Goal: Task Accomplishment & Management: Complete application form

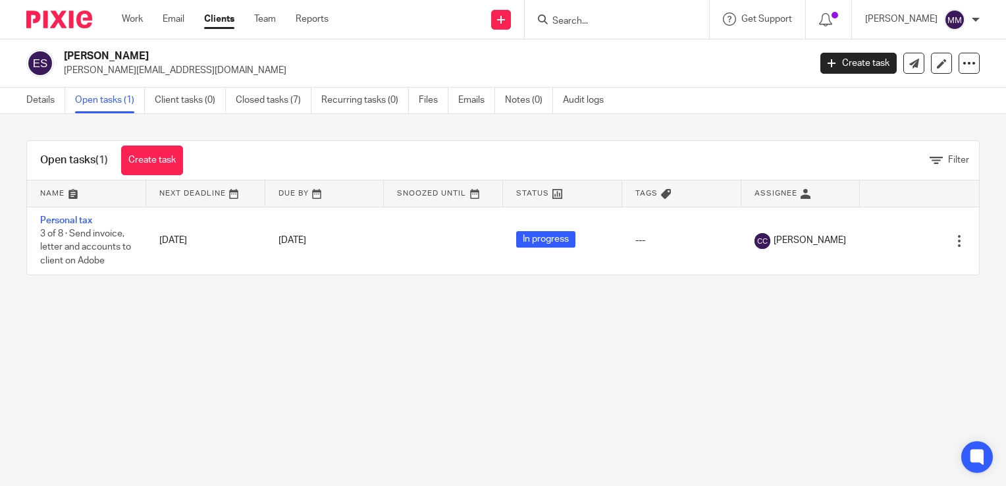
click at [68, 12] on img at bounding box center [59, 20] width 66 height 18
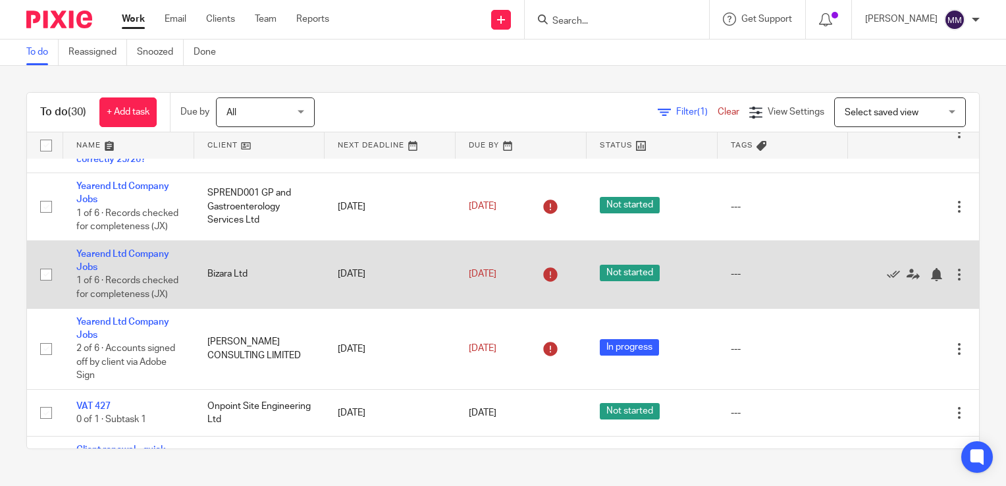
scroll to position [476, 0]
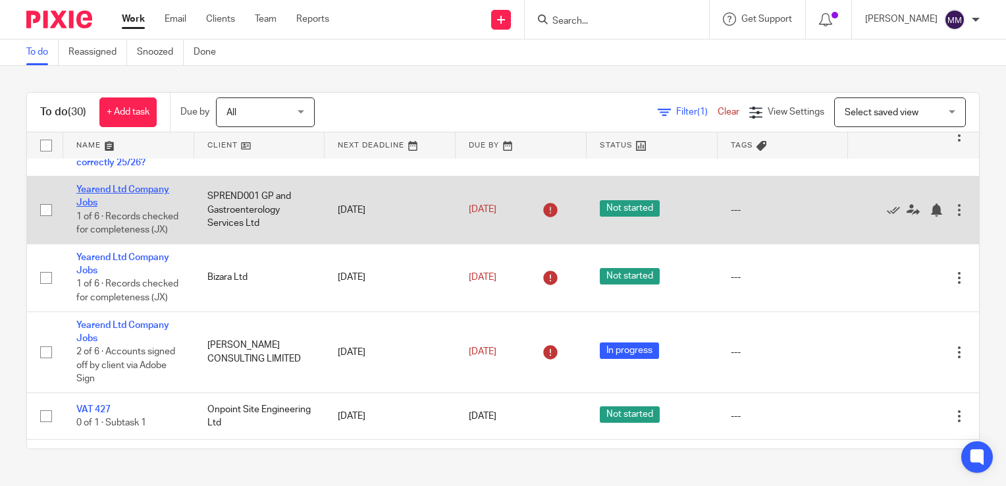
click at [132, 207] on link "Yearend Ltd Company Jobs" at bounding box center [122, 196] width 93 height 22
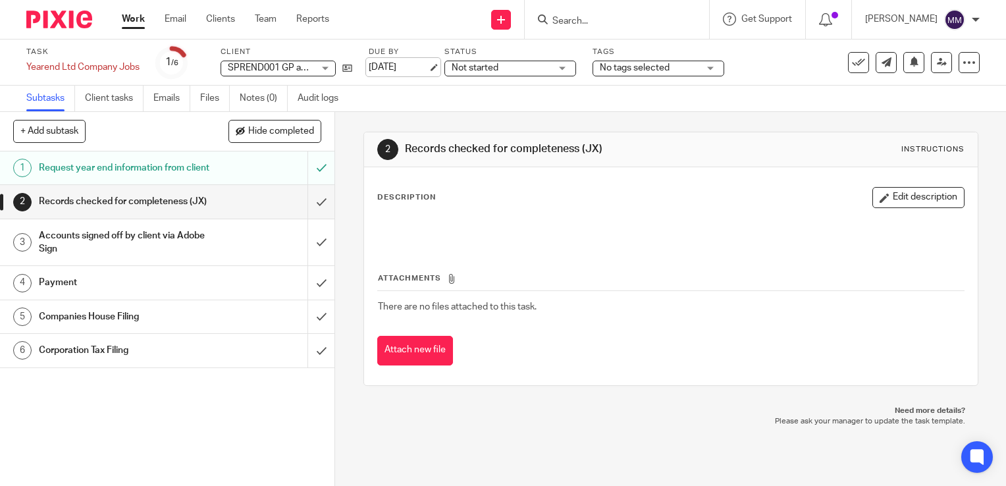
click at [401, 72] on link "[DATE]" at bounding box center [398, 68] width 59 height 14
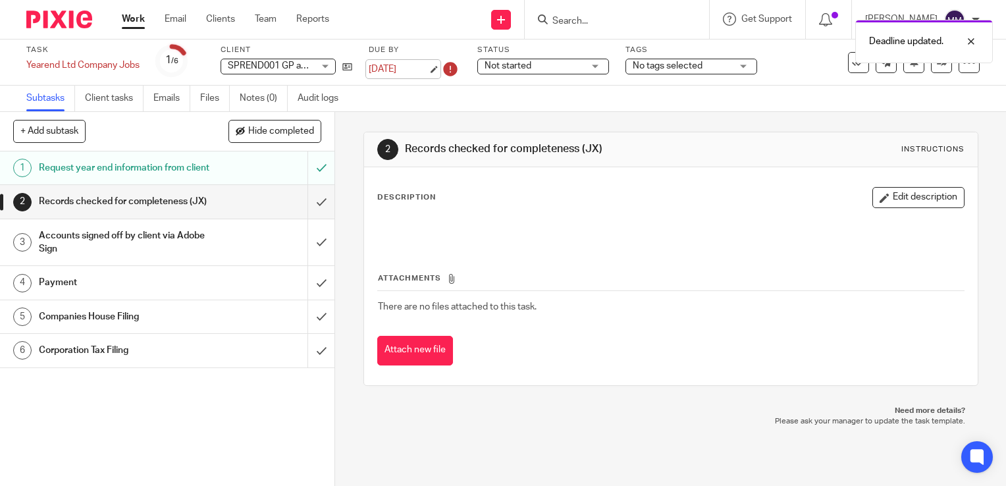
click at [404, 65] on link "3 Sep 2025" at bounding box center [398, 70] width 59 height 14
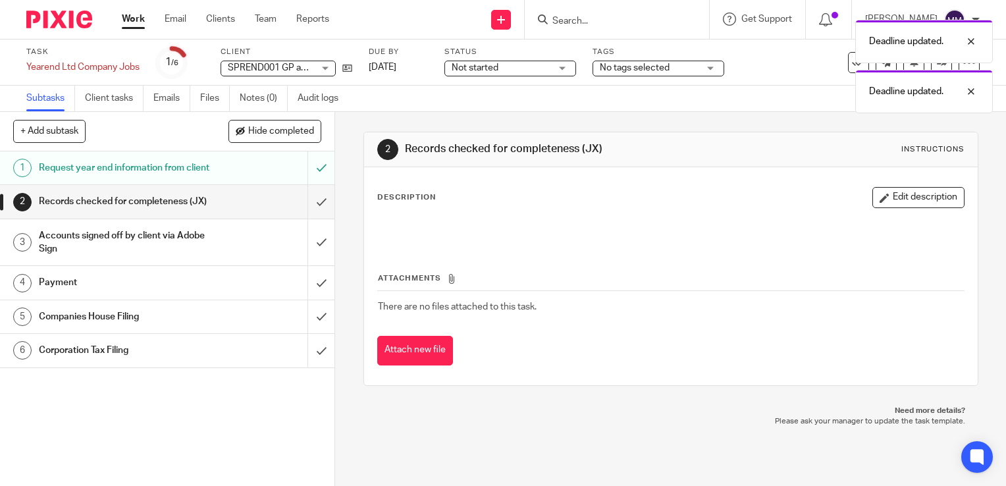
click at [545, 64] on div "Deadline updated. Deadline updated." at bounding box center [748, 63] width 490 height 100
click at [535, 70] on span "Not started" at bounding box center [501, 68] width 99 height 14
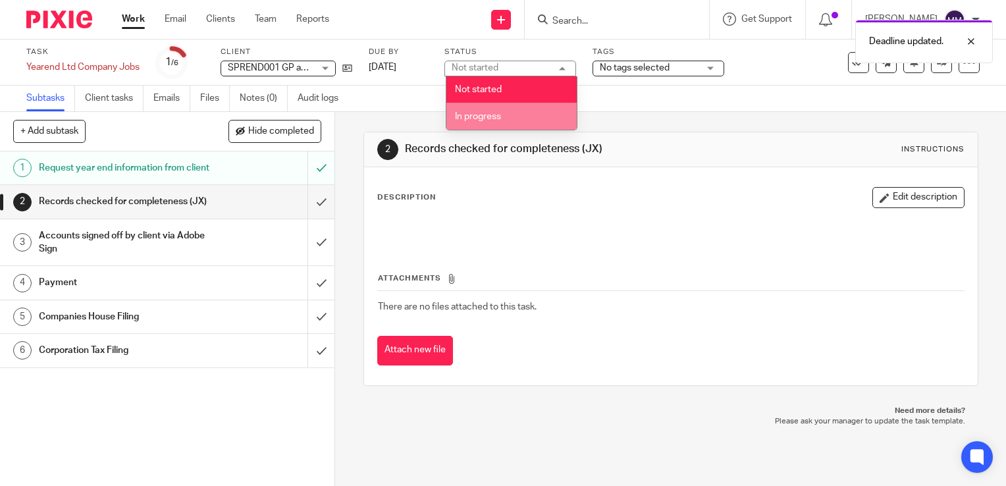
click at [532, 109] on li "In progress" at bounding box center [511, 116] width 130 height 27
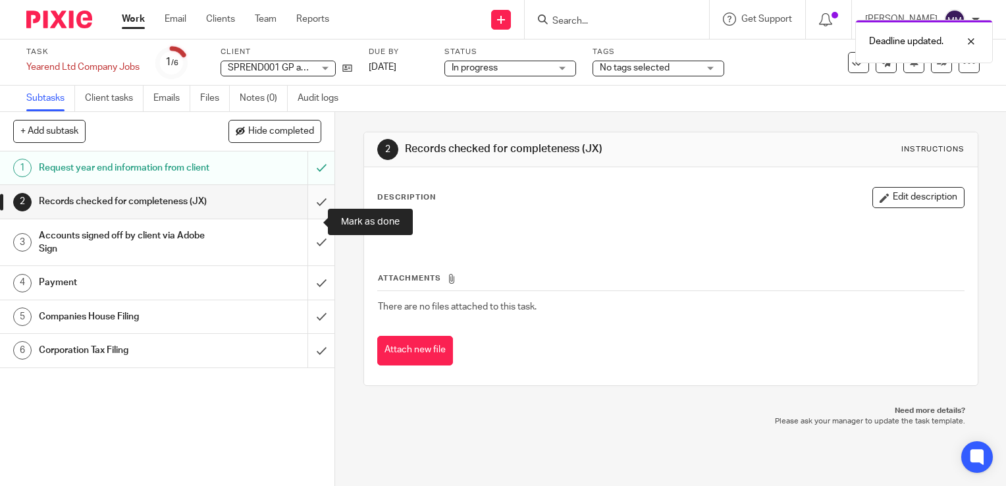
click at [303, 216] on input "submit" at bounding box center [167, 201] width 334 height 33
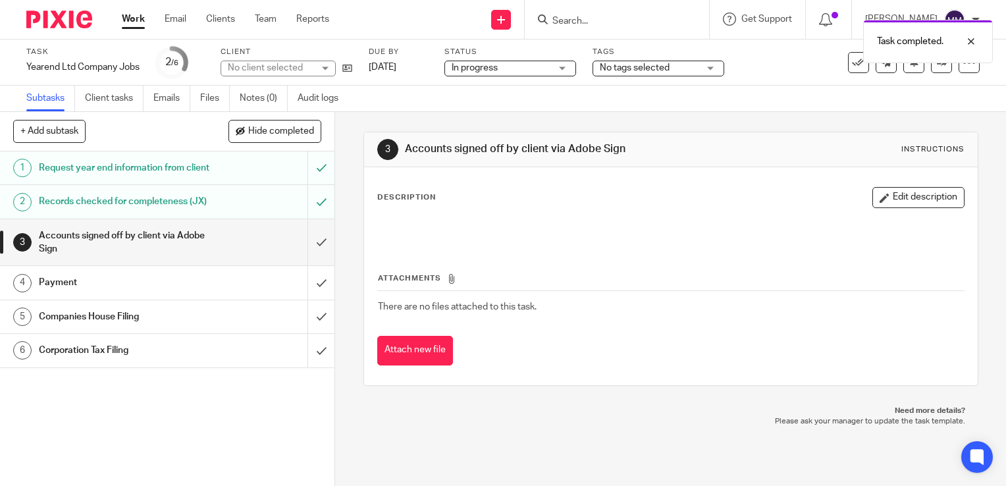
click at [79, 18] on img at bounding box center [59, 20] width 66 height 18
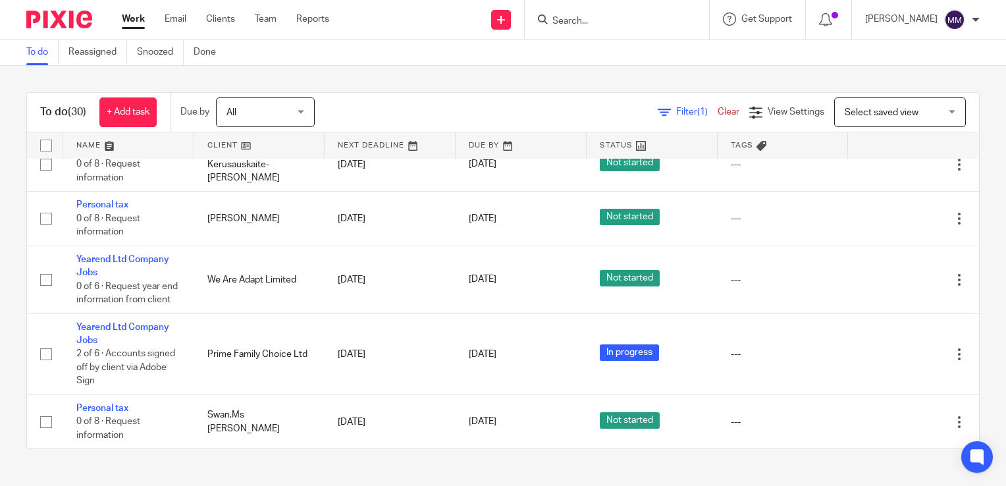
scroll to position [1714, 0]
click at [553, 19] on input "Search" at bounding box center [610, 22] width 119 height 12
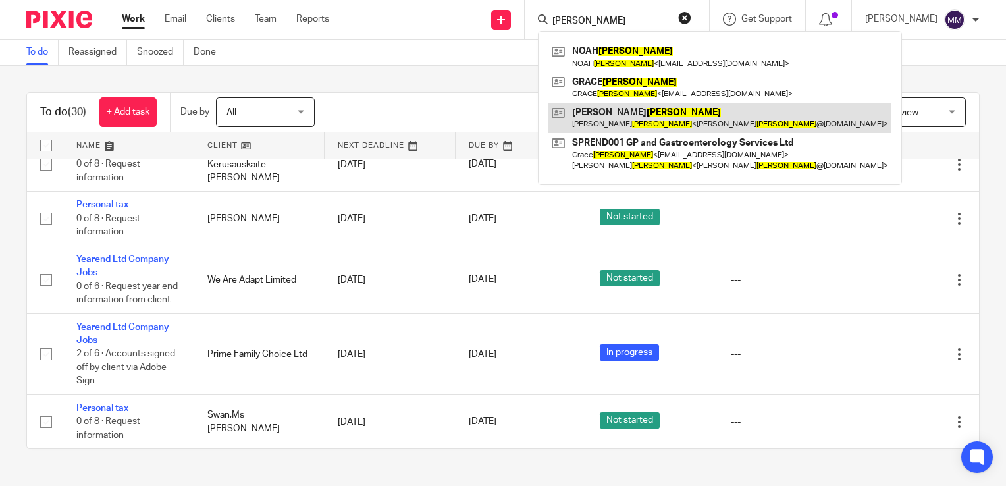
type input "[PERSON_NAME]"
click at [649, 113] on link at bounding box center [719, 118] width 343 height 30
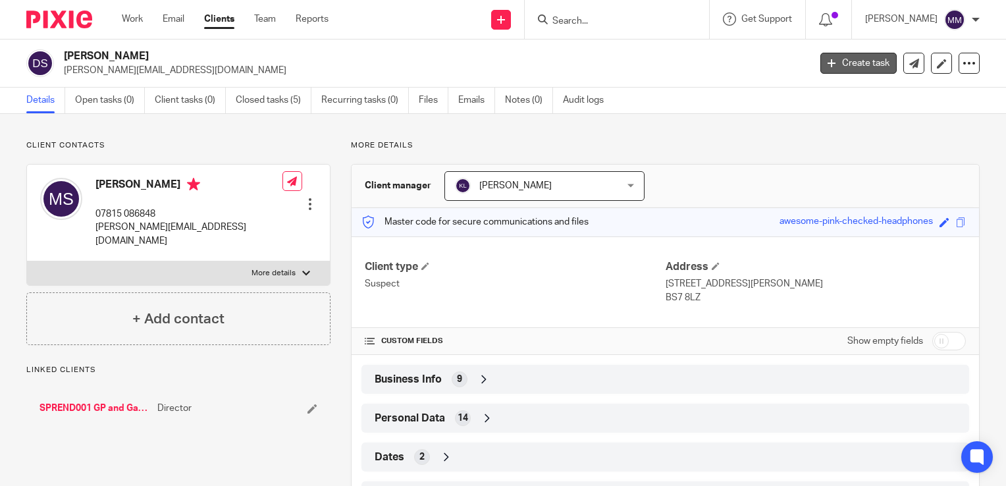
click at [839, 57] on link "Create task" at bounding box center [858, 63] width 76 height 21
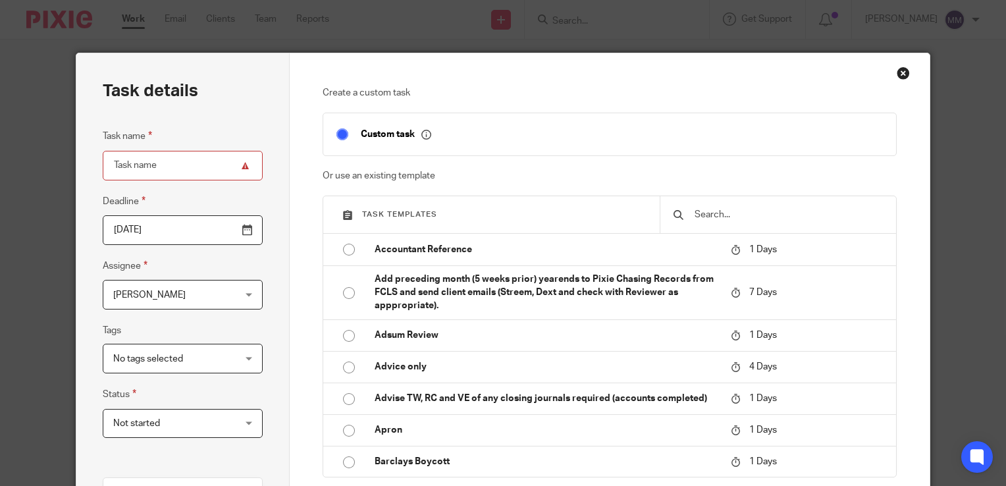
click at [752, 215] on input "text" at bounding box center [788, 214] width 190 height 14
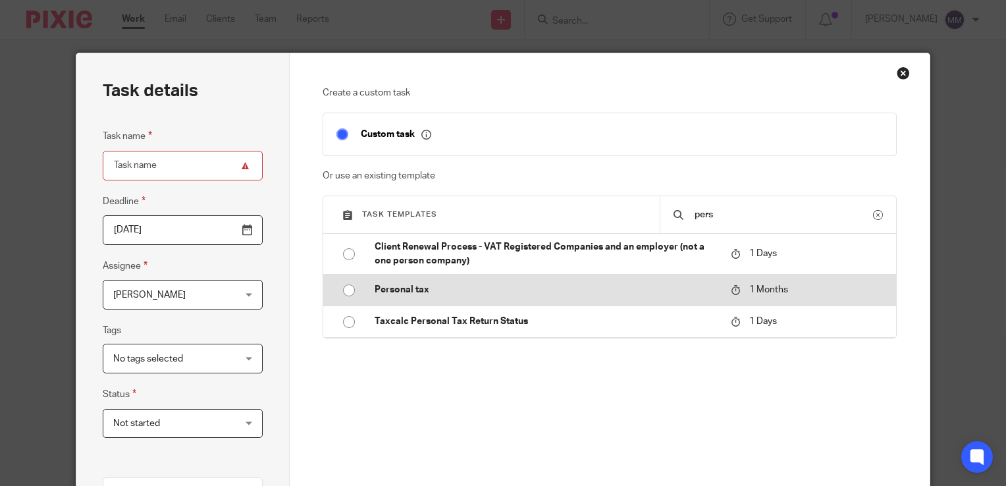
type input "pers"
click at [602, 288] on p "Personal tax" at bounding box center [546, 289] width 343 height 13
type input "[DATE]"
type input "Personal tax"
checkbox input "false"
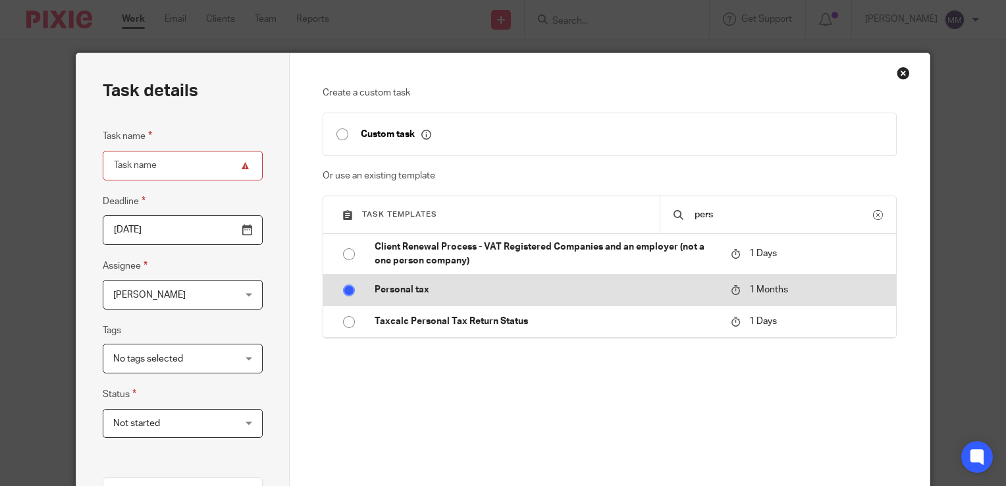
radio input "true"
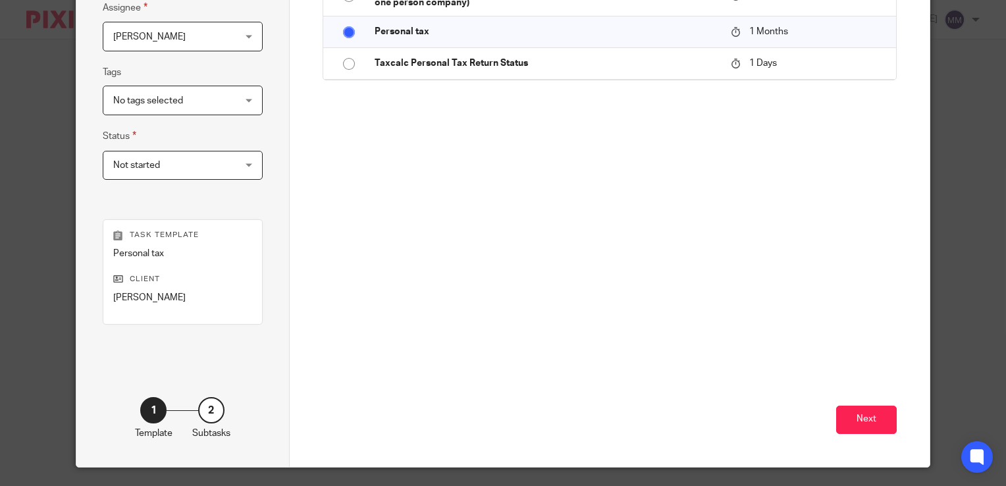
scroll to position [260, 0]
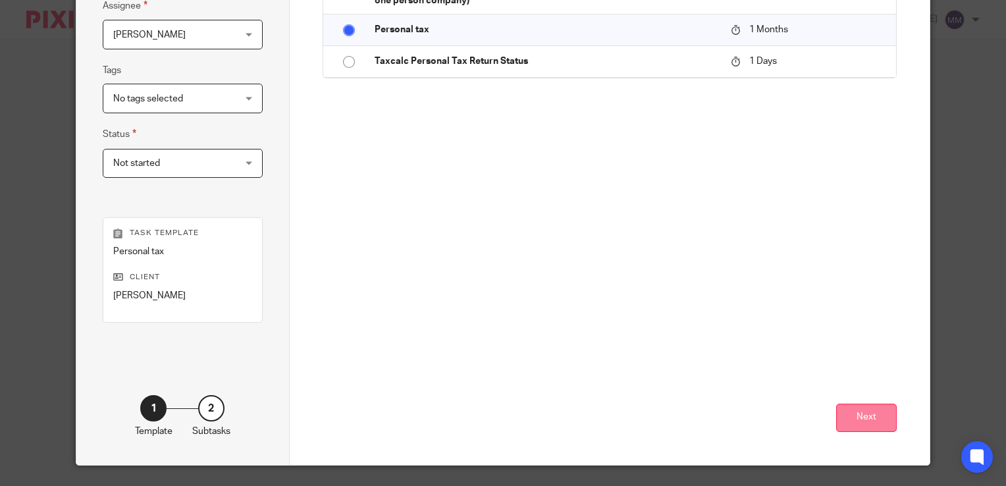
click at [845, 421] on button "Next" at bounding box center [866, 418] width 61 height 28
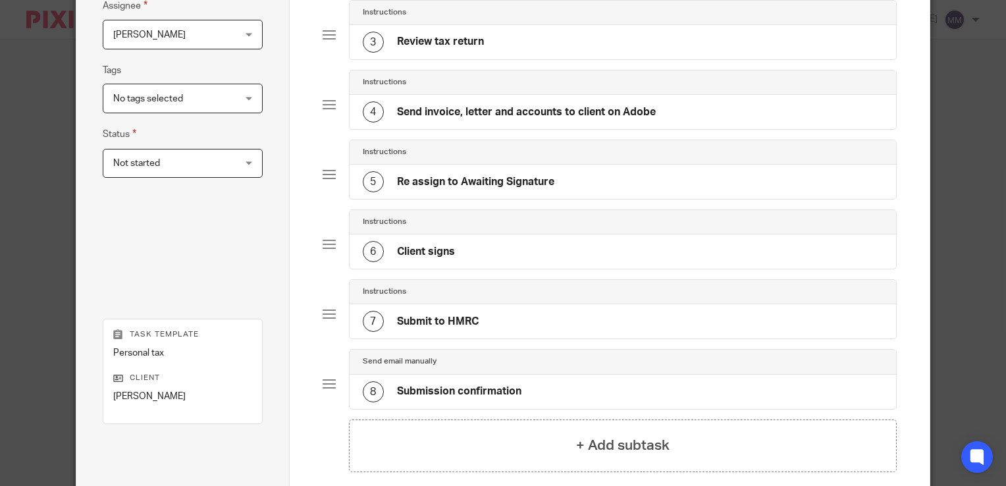
scroll to position [390, 0]
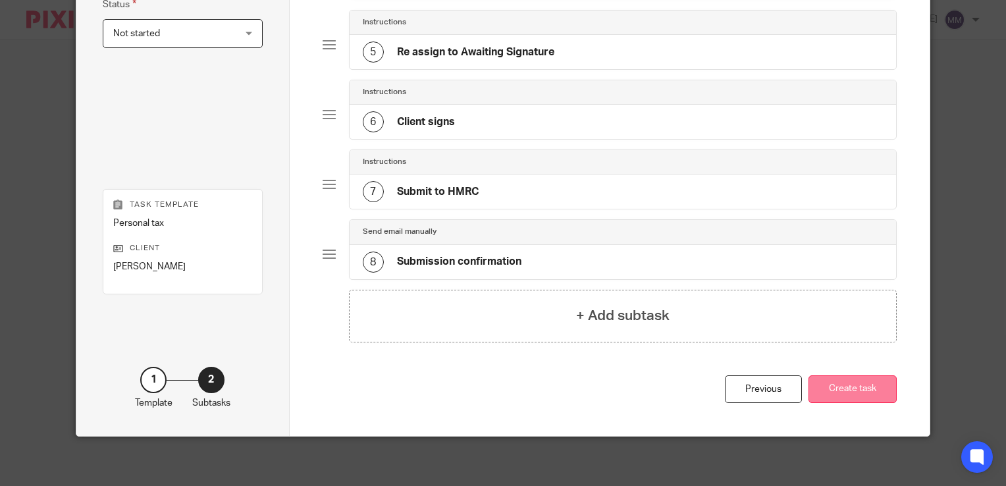
click at [842, 386] on button "Create task" at bounding box center [852, 389] width 88 height 28
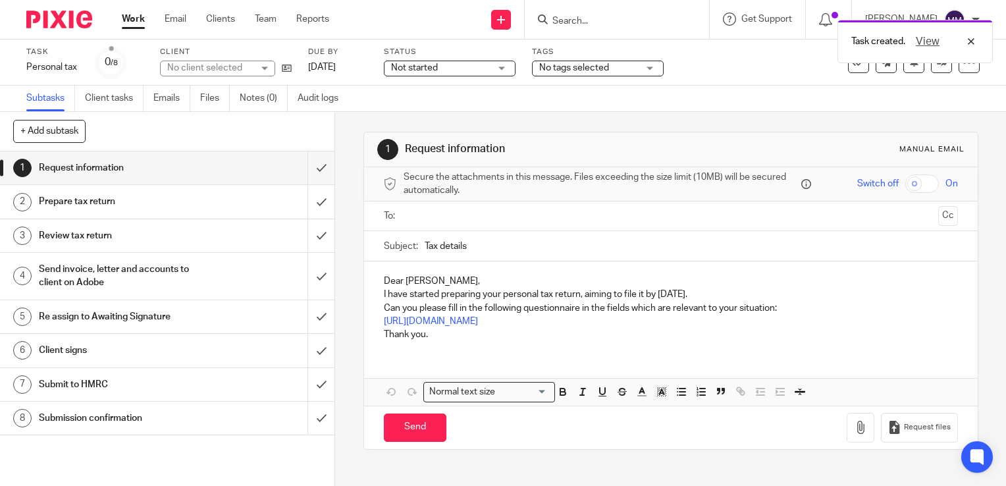
click at [578, 24] on div "Task created. View" at bounding box center [748, 38] width 490 height 50
click at [564, 21] on div "Task created. View" at bounding box center [748, 38] width 490 height 50
click at [562, 19] on div "Task created. View" at bounding box center [748, 38] width 490 height 50
click at [975, 38] on div "View" at bounding box center [942, 42] width 74 height 16
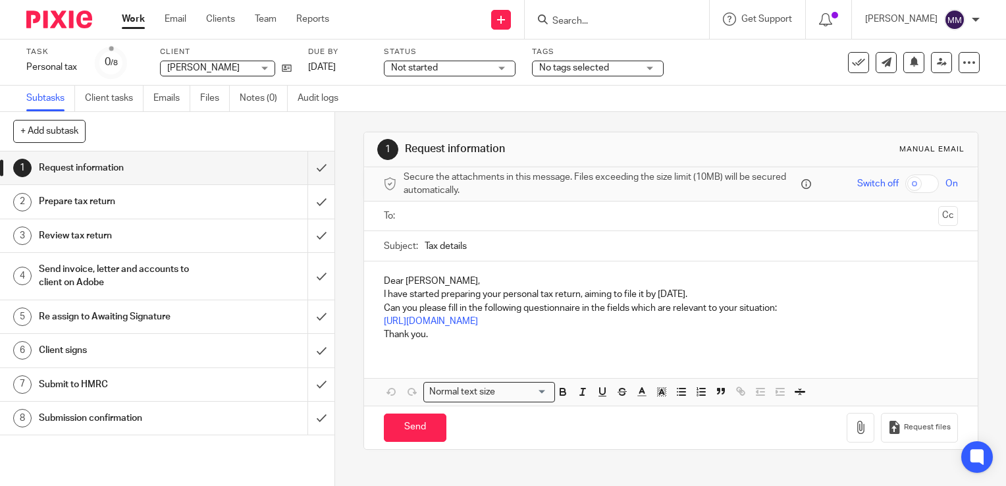
click at [551, 25] on input "Search" at bounding box center [610, 22] width 119 height 12
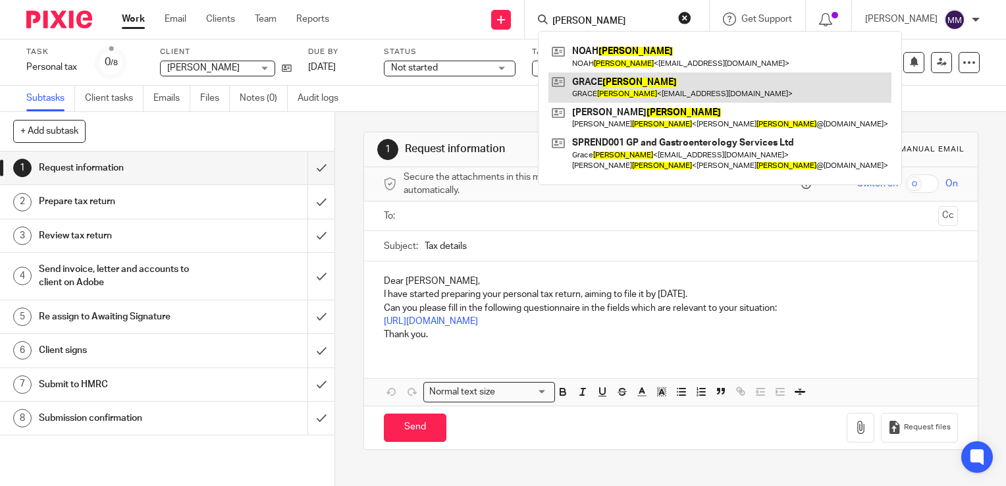
type input "[PERSON_NAME]"
click at [599, 83] on link at bounding box center [719, 87] width 343 height 30
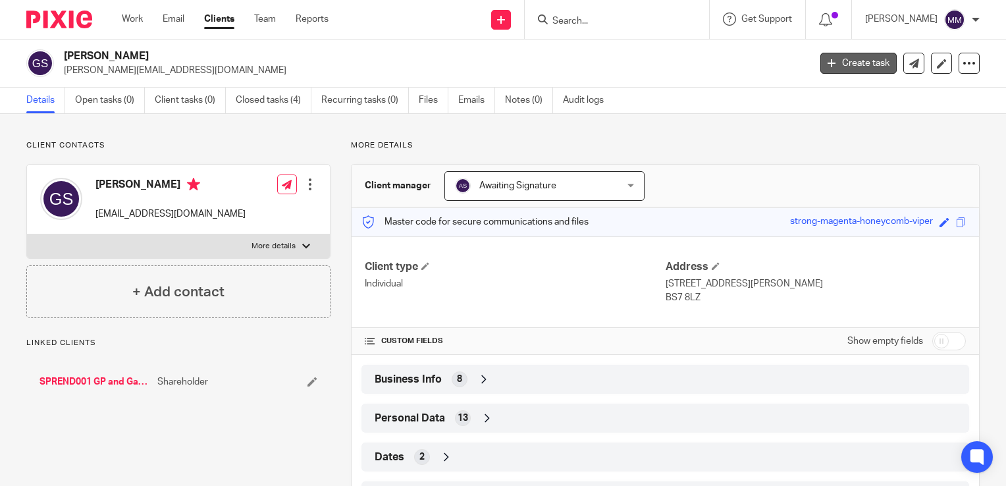
click at [853, 57] on link "Create task" at bounding box center [858, 63] width 76 height 21
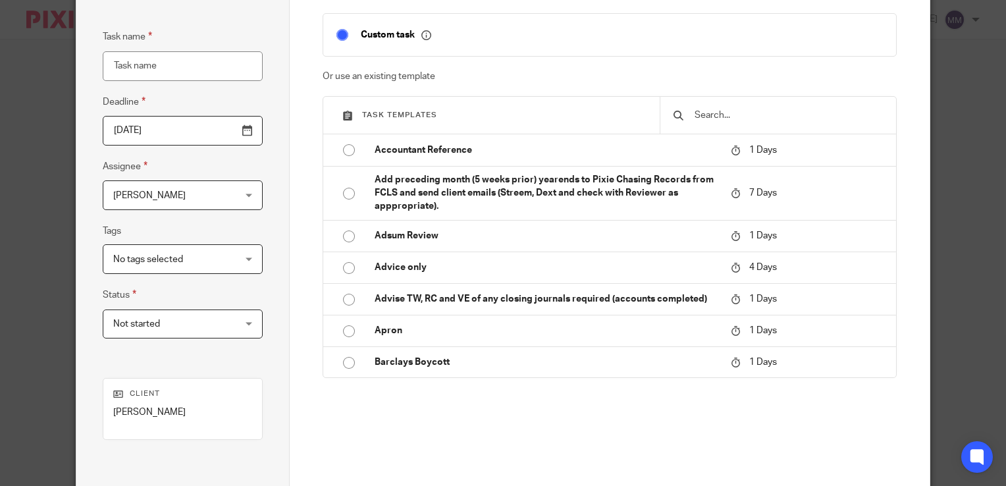
scroll to position [100, 0]
click at [727, 125] on div at bounding box center [778, 114] width 236 height 37
click at [724, 122] on div at bounding box center [778, 114] width 236 height 37
click at [724, 117] on input "text" at bounding box center [788, 114] width 190 height 14
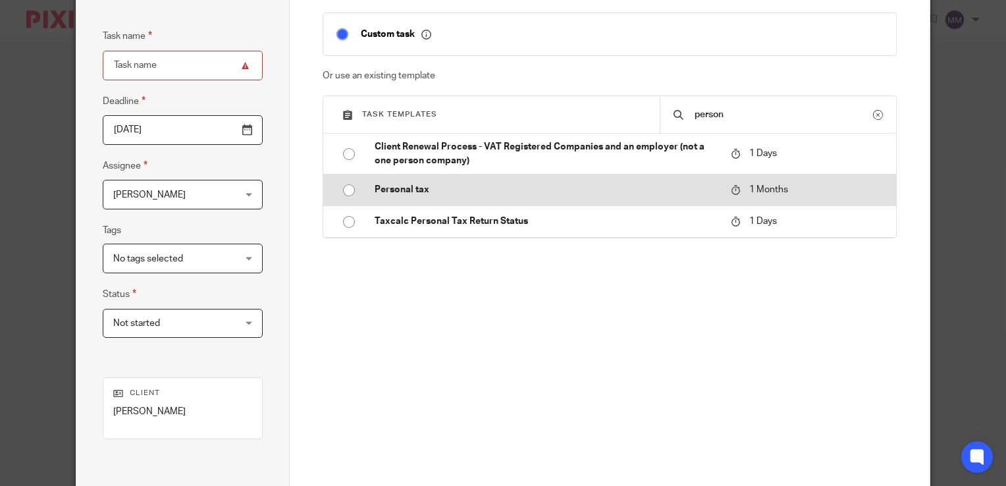
type input "person"
click at [690, 184] on p "Personal tax" at bounding box center [546, 189] width 343 height 13
type input "2025-10-26"
type input "Personal tax"
checkbox input "false"
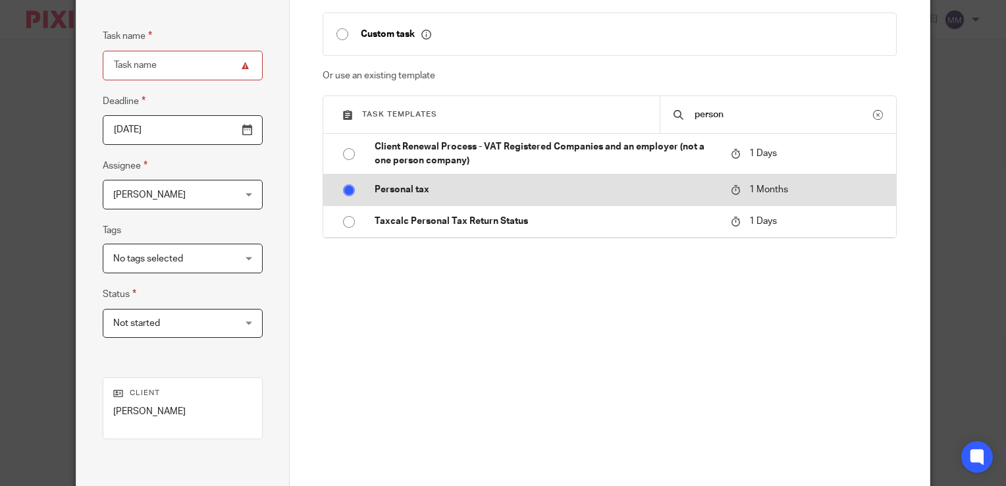
radio input "true"
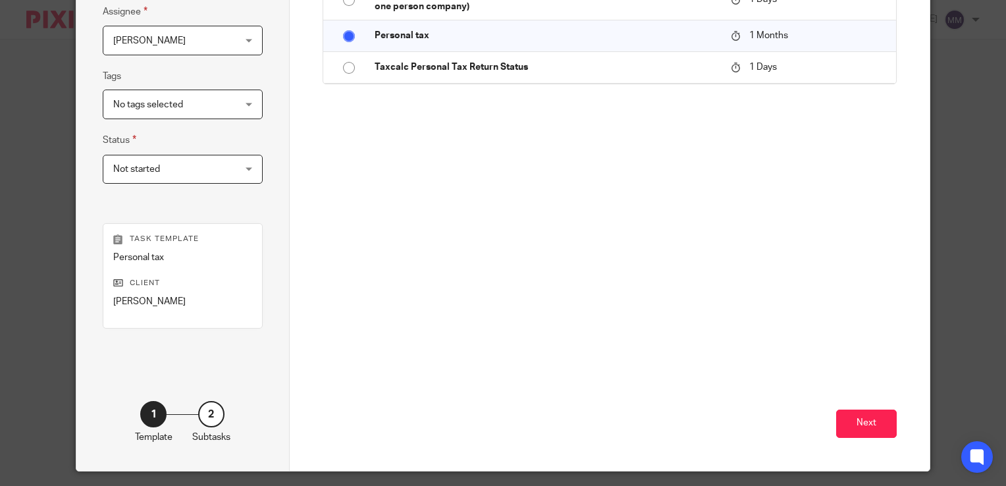
scroll to position [255, 0]
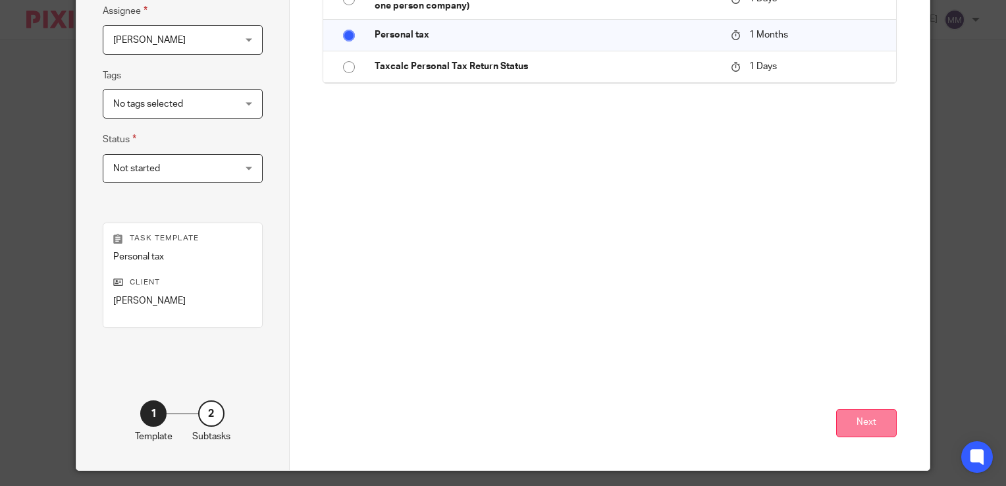
click at [859, 417] on button "Next" at bounding box center [866, 423] width 61 height 28
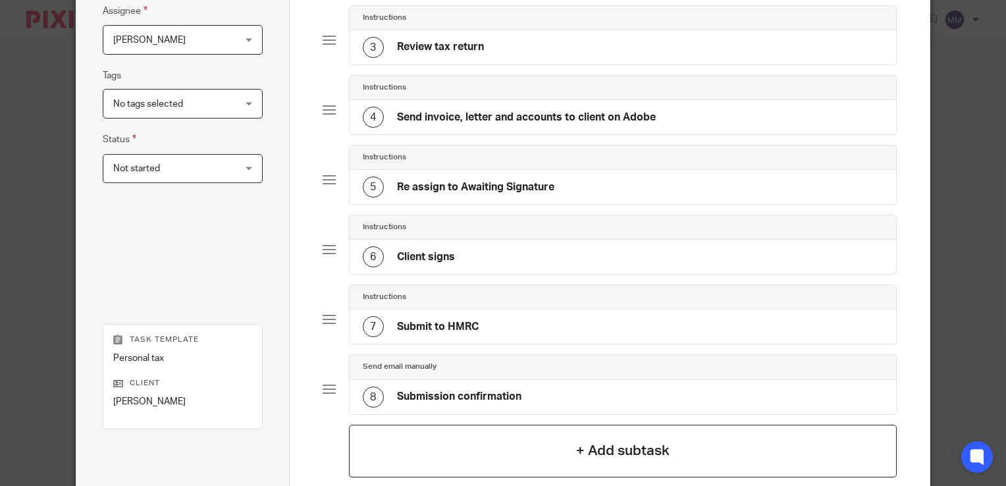
scroll to position [390, 0]
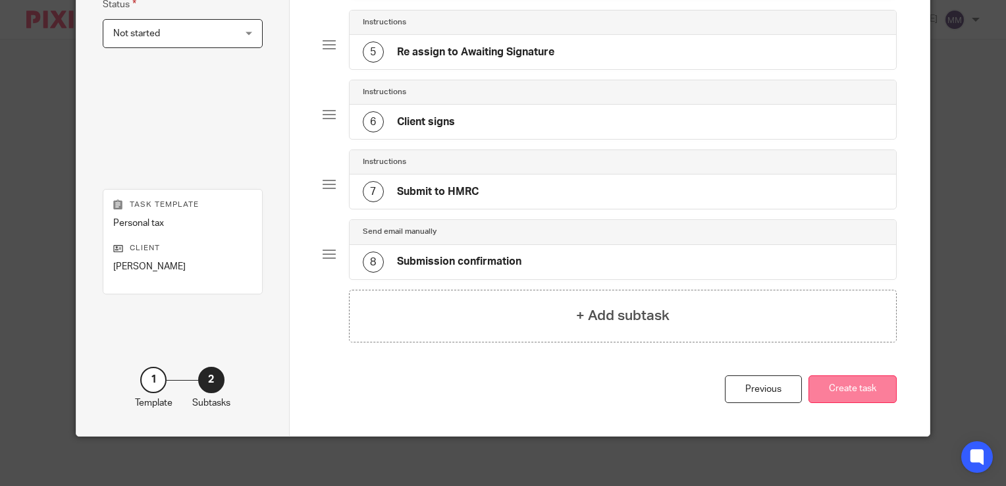
click at [885, 375] on button "Create task" at bounding box center [852, 389] width 88 height 28
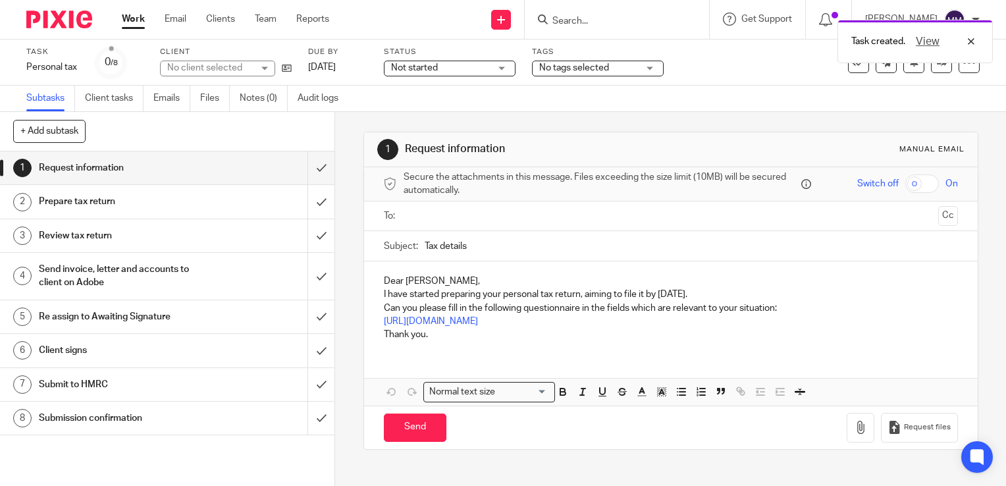
click at [595, 17] on div "Task created. View" at bounding box center [748, 38] width 490 height 50
click at [585, 19] on div "Task created. View" at bounding box center [748, 38] width 490 height 50
click at [566, 16] on div "Task created. View" at bounding box center [748, 38] width 490 height 50
click at [972, 40] on div "View" at bounding box center [942, 42] width 74 height 16
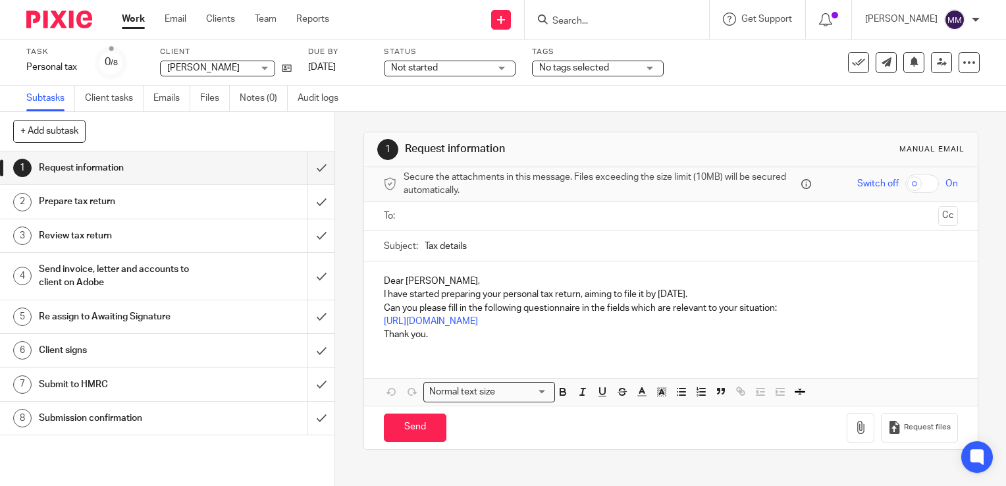
click at [562, 21] on input "Search" at bounding box center [610, 22] width 119 height 12
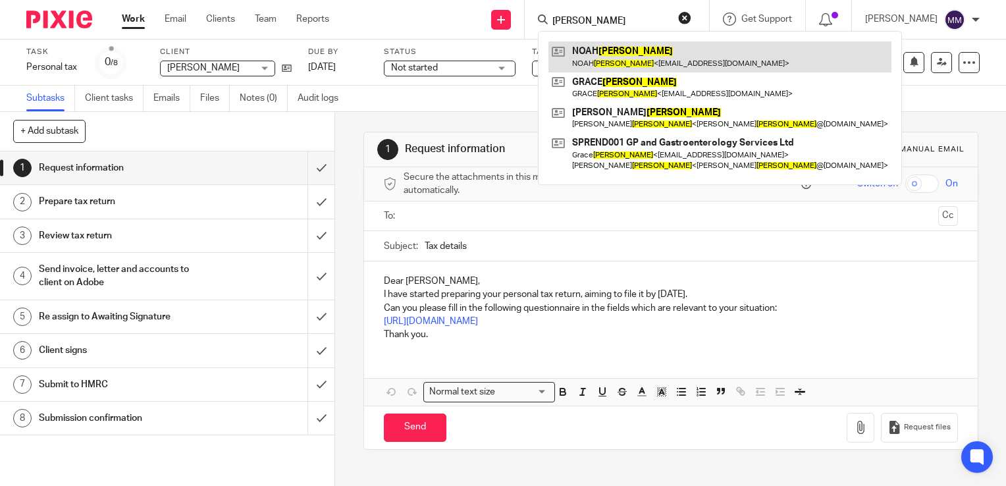
type input "[PERSON_NAME]"
click at [617, 57] on link at bounding box center [719, 56] width 343 height 30
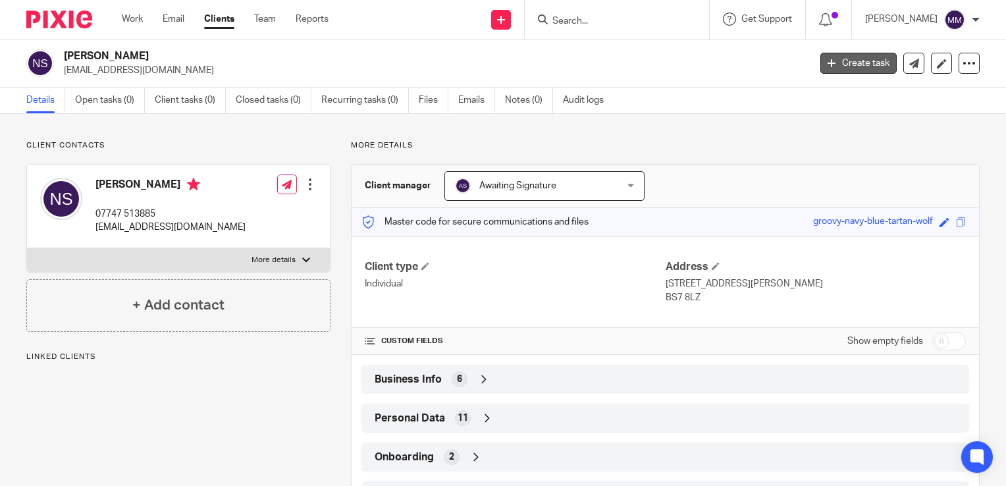
click at [820, 72] on link "Create task" at bounding box center [858, 63] width 76 height 21
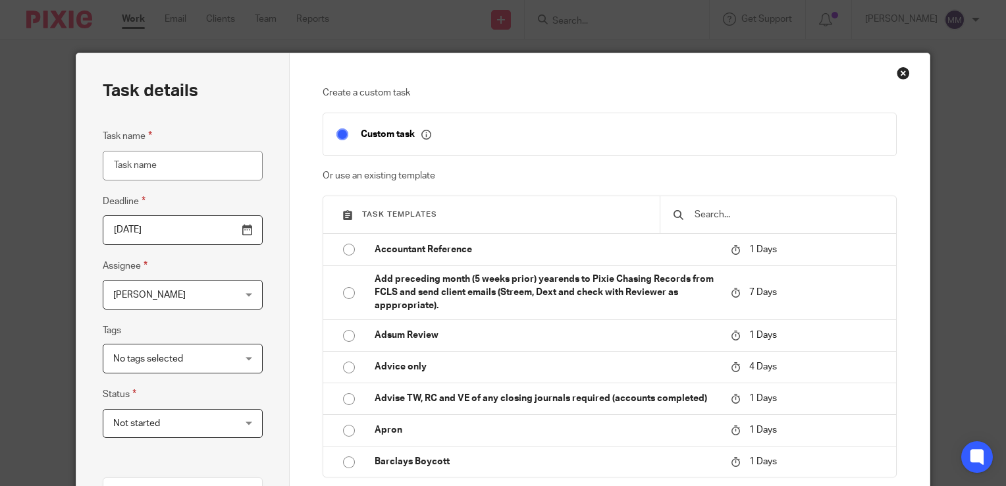
click at [739, 214] on input "text" at bounding box center [788, 214] width 190 height 14
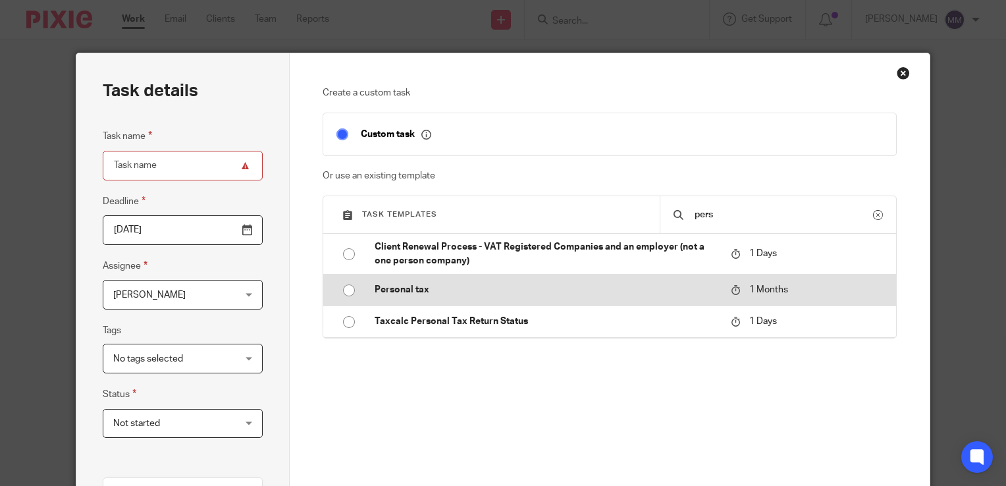
type input "pers"
click at [691, 296] on td "Personal tax" at bounding box center [542, 290] width 363 height 32
type input "2025-10-26"
type input "Personal tax"
checkbox input "false"
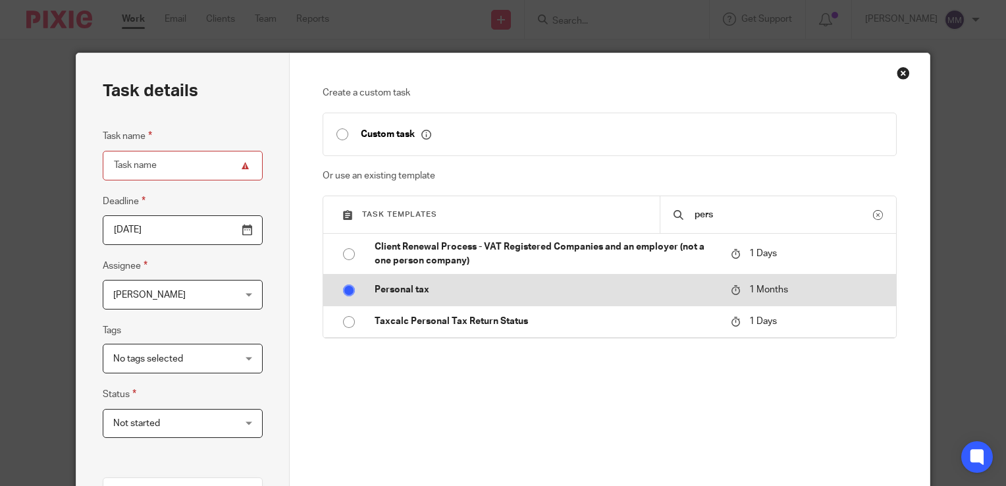
radio input "true"
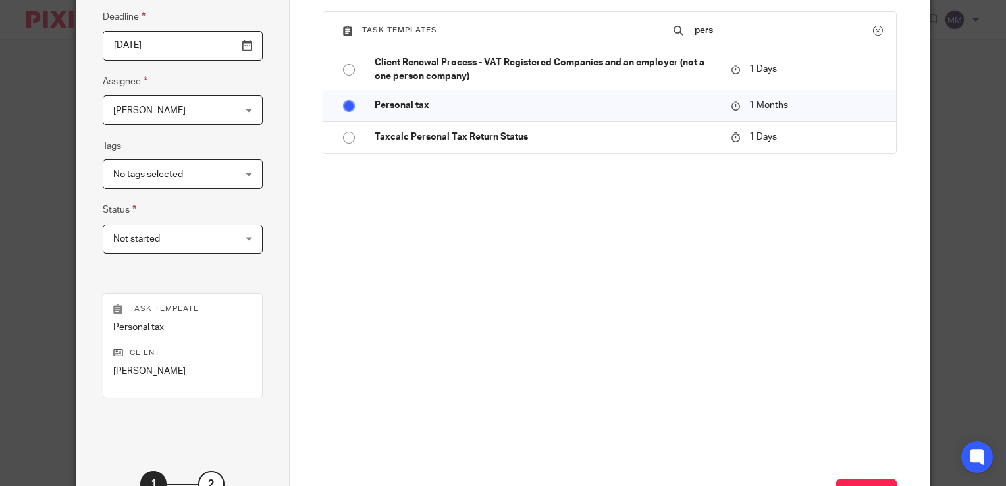
scroll to position [192, 0]
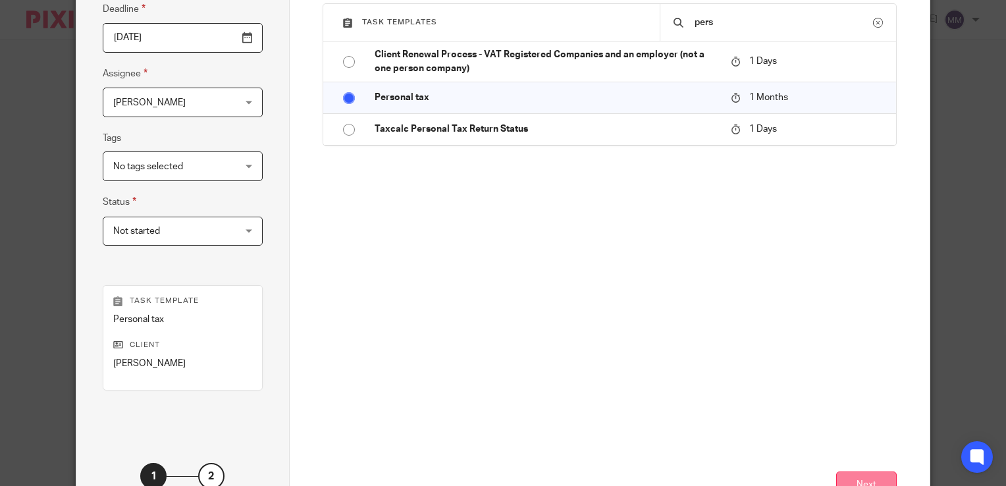
click at [853, 483] on button "Next" at bounding box center [866, 485] width 61 height 28
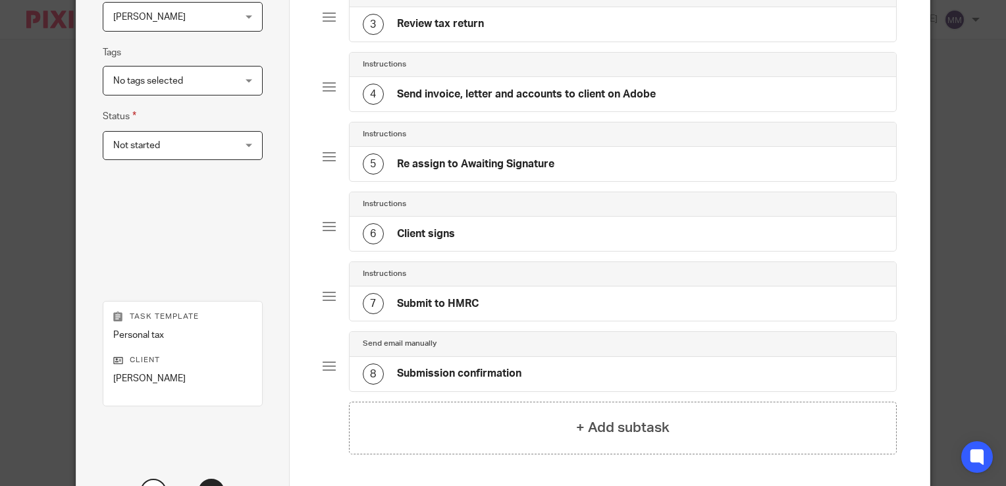
scroll to position [304, 0]
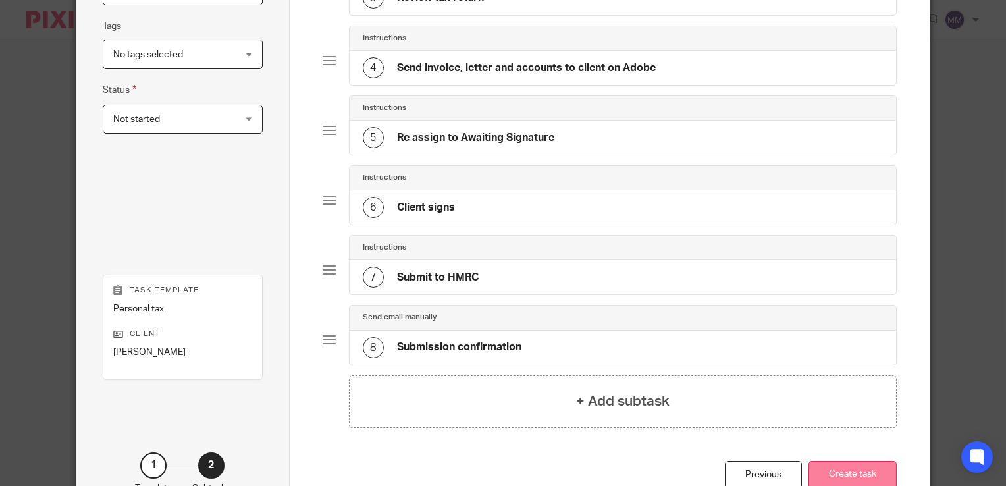
click at [857, 465] on button "Create task" at bounding box center [852, 475] width 88 height 28
